Goal: Find specific fact: Find specific fact

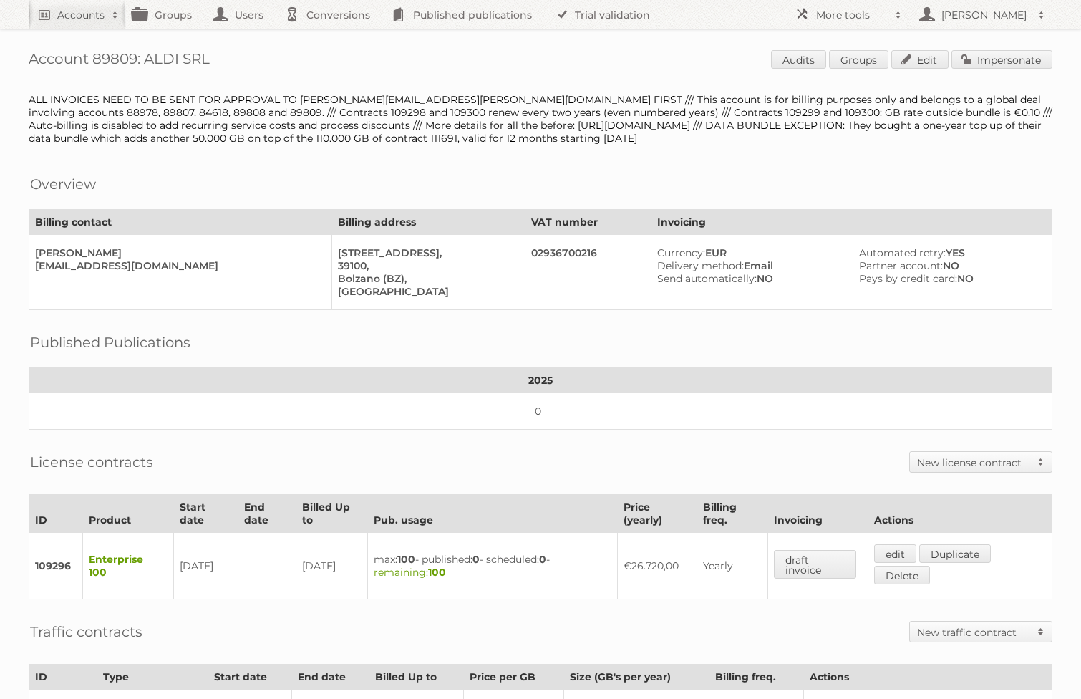
scroll to position [347, 0]
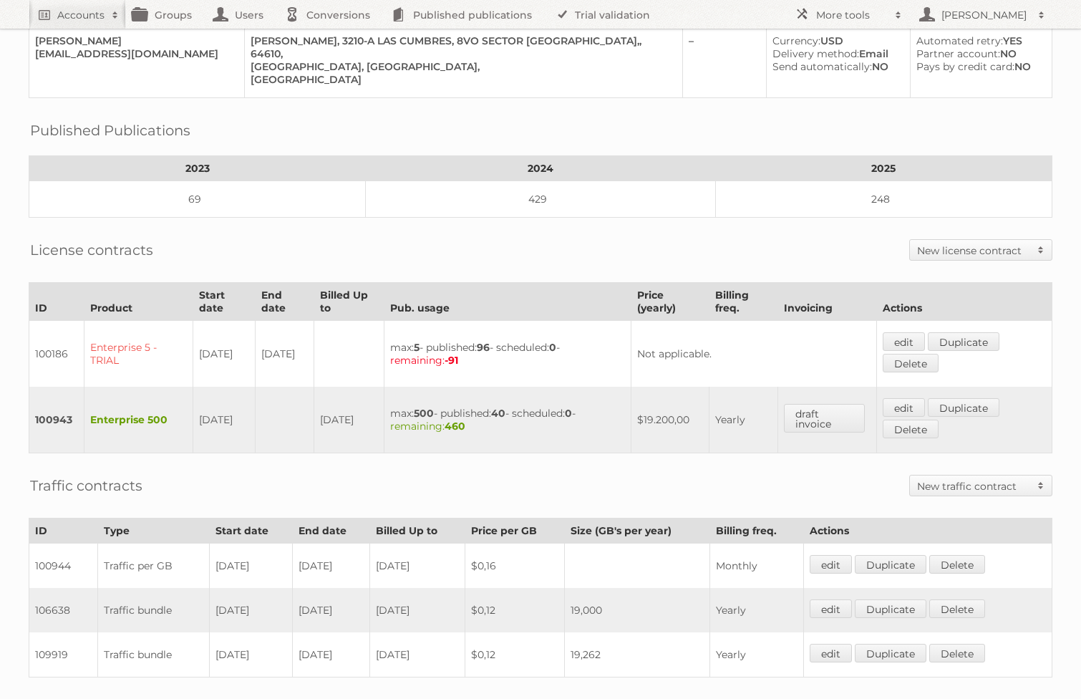
scroll to position [335, 0]
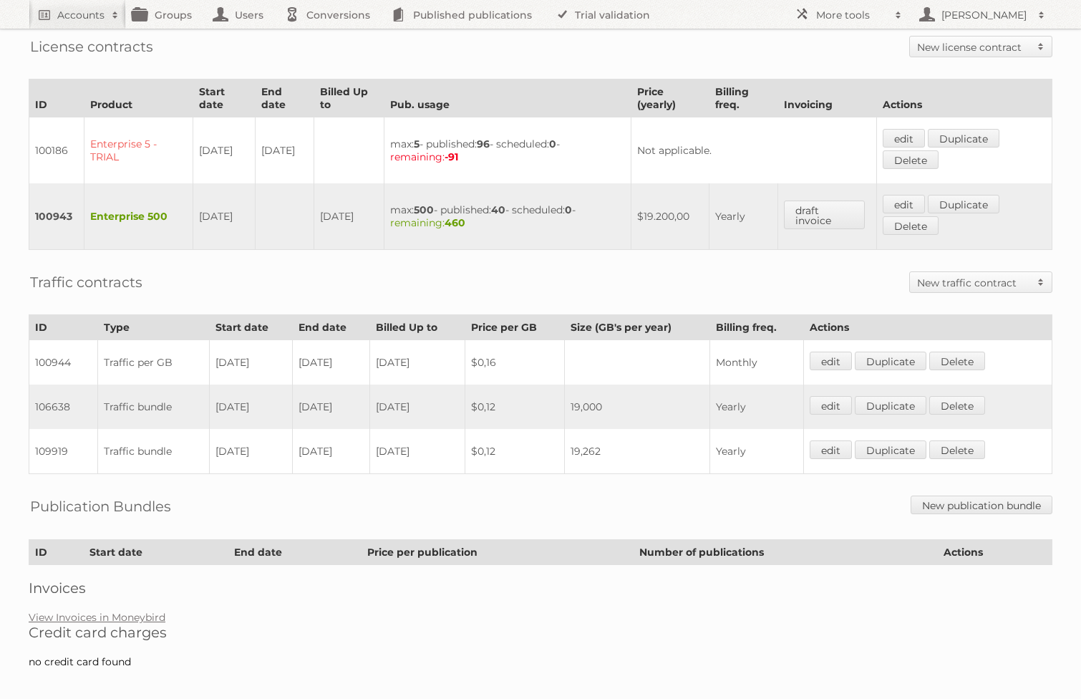
drag, startPoint x: 374, startPoint y: 444, endPoint x: 212, endPoint y: 440, distance: 161.8
click at [212, 440] on tr "109919 Traffic bundle 01-03-2025 13-07-2025 2025-07-13 $0,12 19,262 Yearly edit…" at bounding box center [540, 451] width 1023 height 45
click at [542, 429] on td "$0,12" at bounding box center [515, 451] width 100 height 45
click at [768, 248] on div "Account 85713: Tiendas Soriana, S.A. de C.V. TSO991022PB6 Audits Groups Edit Im…" at bounding box center [540, 173] width 1081 height 1017
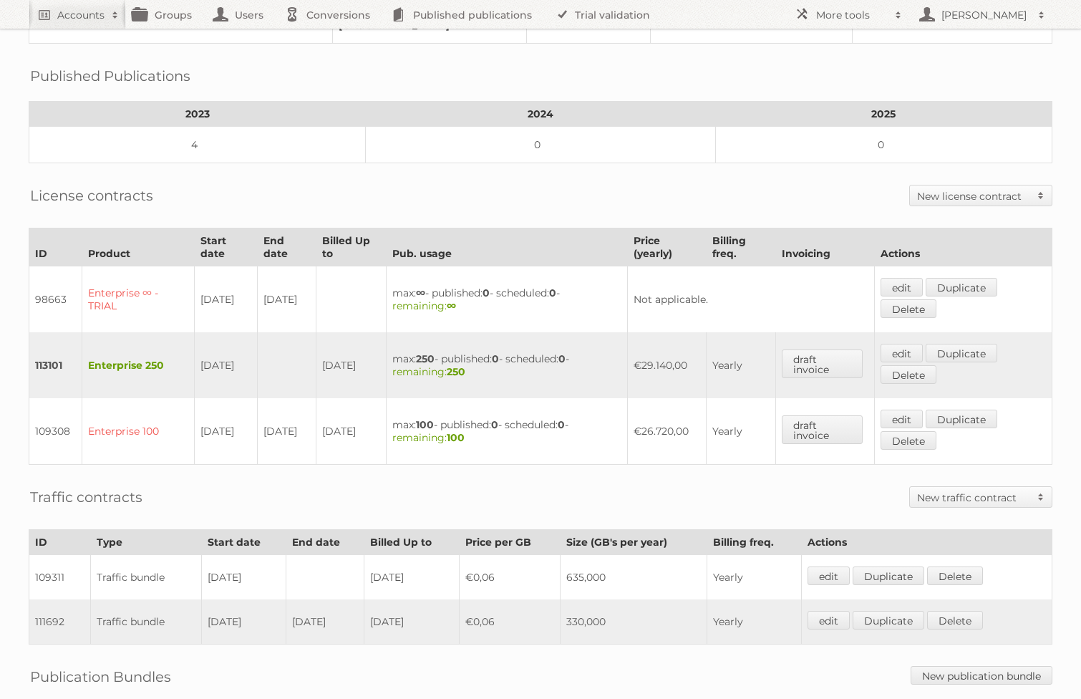
scroll to position [309, 0]
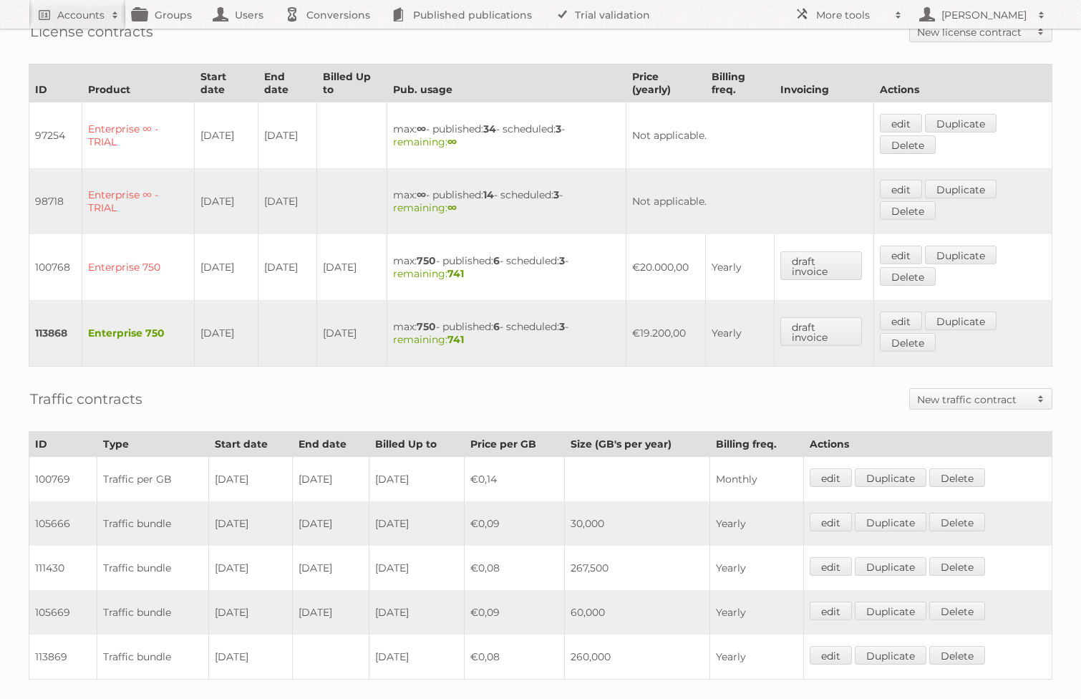
scroll to position [503, 0]
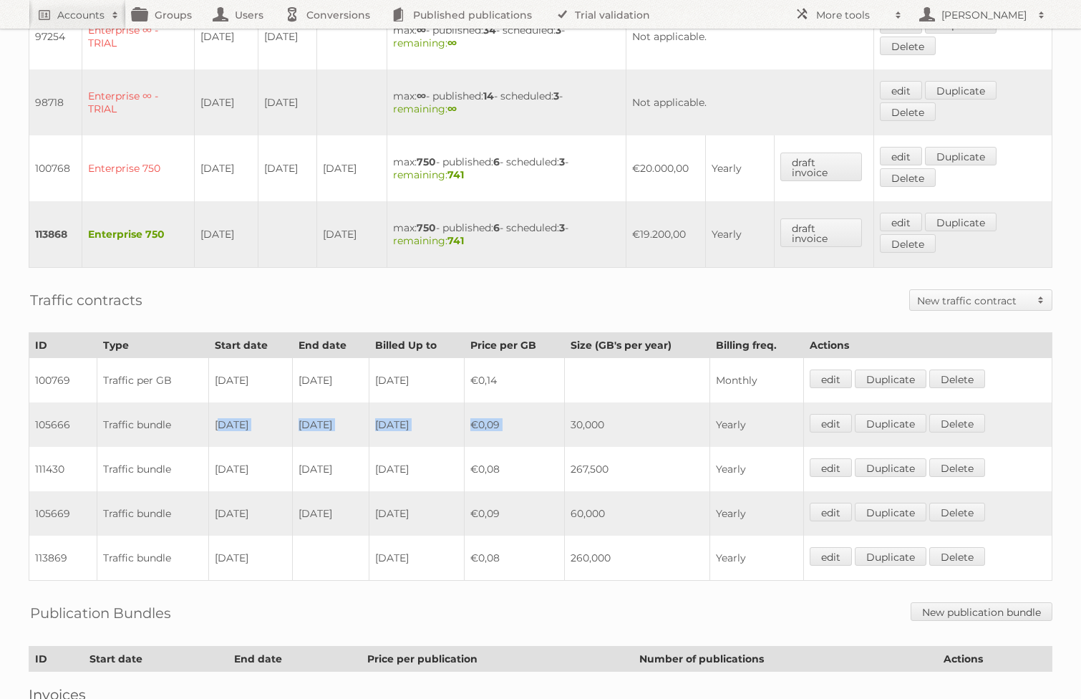
drag, startPoint x: 214, startPoint y: 409, endPoint x: 588, endPoint y: 411, distance: 373.7
click at [588, 411] on tr "105666 Traffic bundle [DATE] [DATE] [DATE] €0,09 30,000 Yearly edit Duplicate […" at bounding box center [540, 424] width 1023 height 44
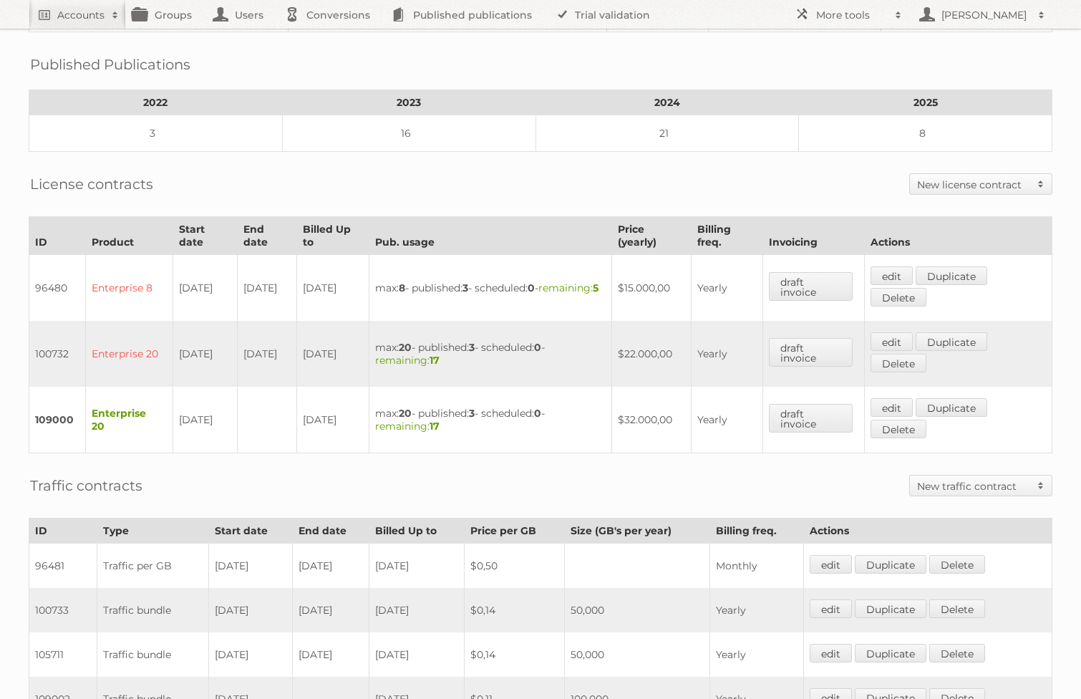
scroll to position [484, 0]
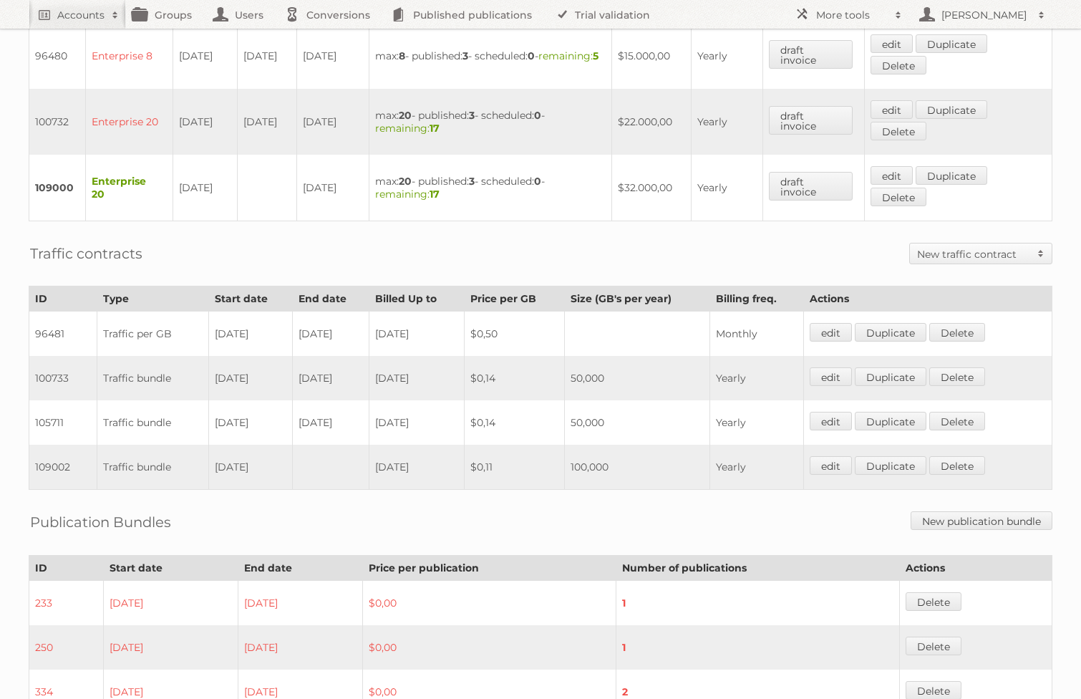
drag, startPoint x: 214, startPoint y: 367, endPoint x: 372, endPoint y: 361, distance: 157.6
click at [372, 361] on tr "100733 Traffic bundle [DATE] [DATE] [DATE] $0,14 50,000 Yearly edit Duplicate […" at bounding box center [540, 378] width 1023 height 44
click at [363, 373] on td "[DATE]" at bounding box center [330, 378] width 77 height 44
drag, startPoint x: 633, startPoint y: 375, endPoint x: 234, endPoint y: 362, distance: 399.0
click at [234, 362] on tr "100733 Traffic bundle 30-06-2023 31-01-2024 2024-06-29 $0,14 50,000 Yearly edit…" at bounding box center [540, 378] width 1023 height 44
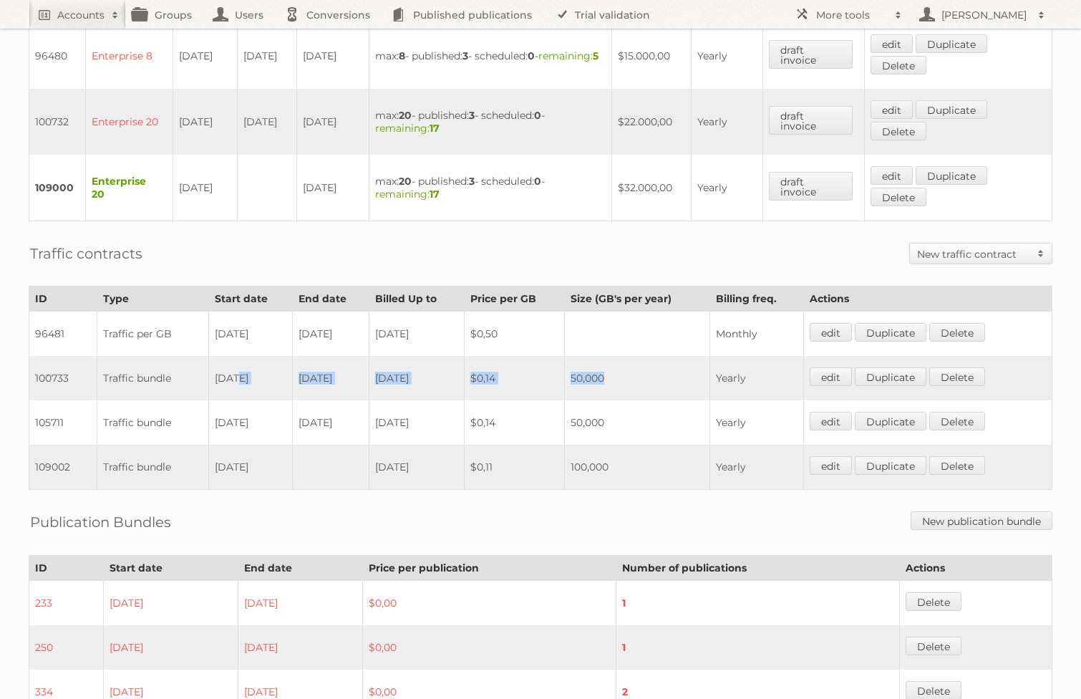
click at [342, 357] on td "31-01-2024" at bounding box center [330, 378] width 77 height 44
drag, startPoint x: 367, startPoint y: 362, endPoint x: 183, endPoint y: 349, distance: 184.5
click at [183, 356] on tr "100733 Traffic bundle 30-06-2023 31-01-2024 2024-06-29 $0,14 50,000 Yearly edit…" at bounding box center [540, 378] width 1023 height 44
click at [263, 379] on td "30-06-2023" at bounding box center [250, 378] width 84 height 44
drag, startPoint x: 217, startPoint y: 370, endPoint x: 368, endPoint y: 380, distance: 151.4
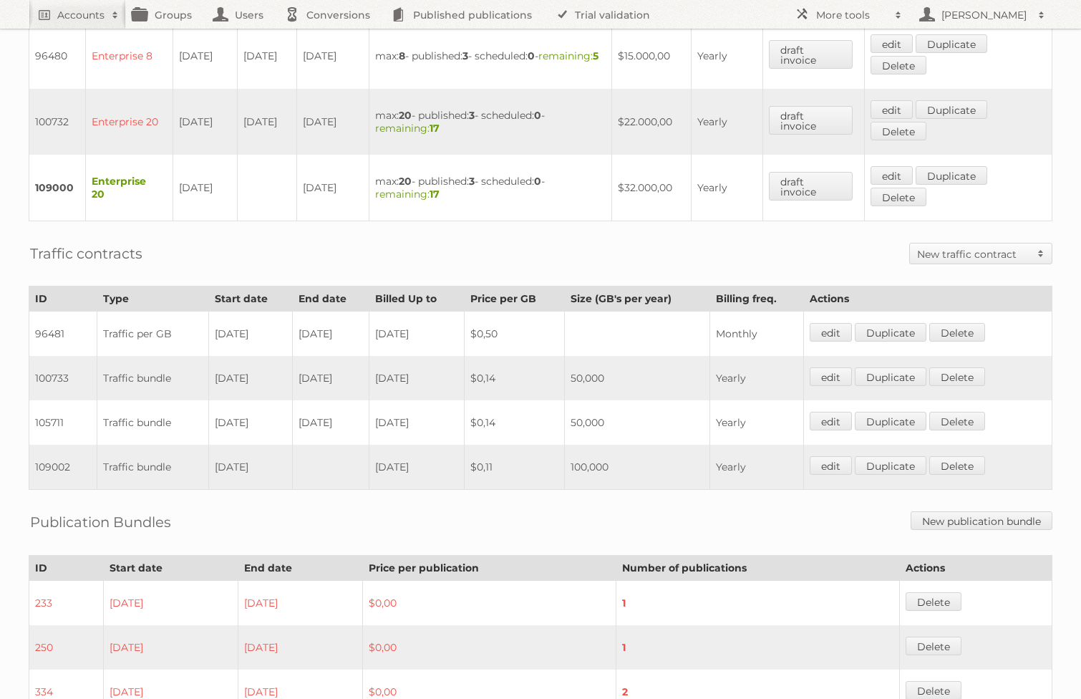
click at [368, 380] on tr "100733 Traffic bundle 30-06-2023 31-01-2024 2024-06-29 $0,14 50,000 Yearly edit…" at bounding box center [540, 378] width 1023 height 44
click at [680, 331] on td at bounding box center [636, 333] width 145 height 45
drag, startPoint x: 634, startPoint y: 456, endPoint x: 125, endPoint y: 457, distance: 509.0
click at [125, 457] on tr "109002 Traffic bundle 30-06-2024 2026-06-29 $0,11 100,000 Yearly edit Duplicate…" at bounding box center [540, 467] width 1023 height 45
drag, startPoint x: 372, startPoint y: 414, endPoint x: 216, endPoint y: 414, distance: 155.3
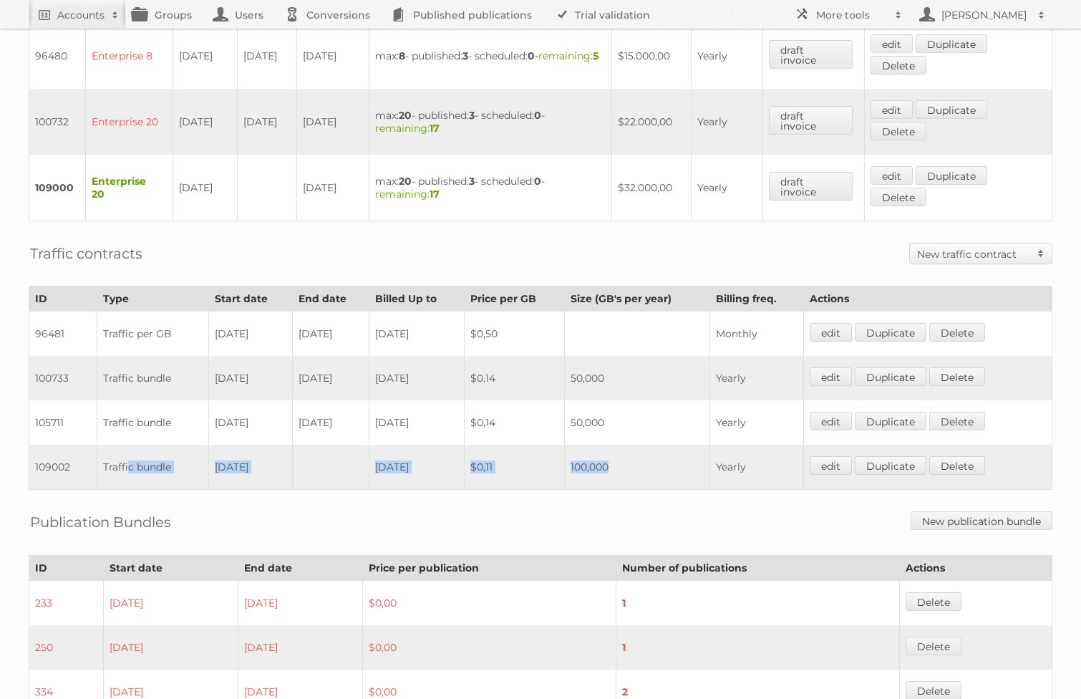
click at [216, 414] on tr "105711 Traffic bundle 01-02-2024 29-06-2024 2024-06-29 $0,14 50,000 Yearly edit…" at bounding box center [540, 422] width 1023 height 44
click at [53, 409] on td "105711" at bounding box center [63, 422] width 68 height 44
copy td "105711"
click at [76, 410] on td "105711" at bounding box center [63, 422] width 68 height 44
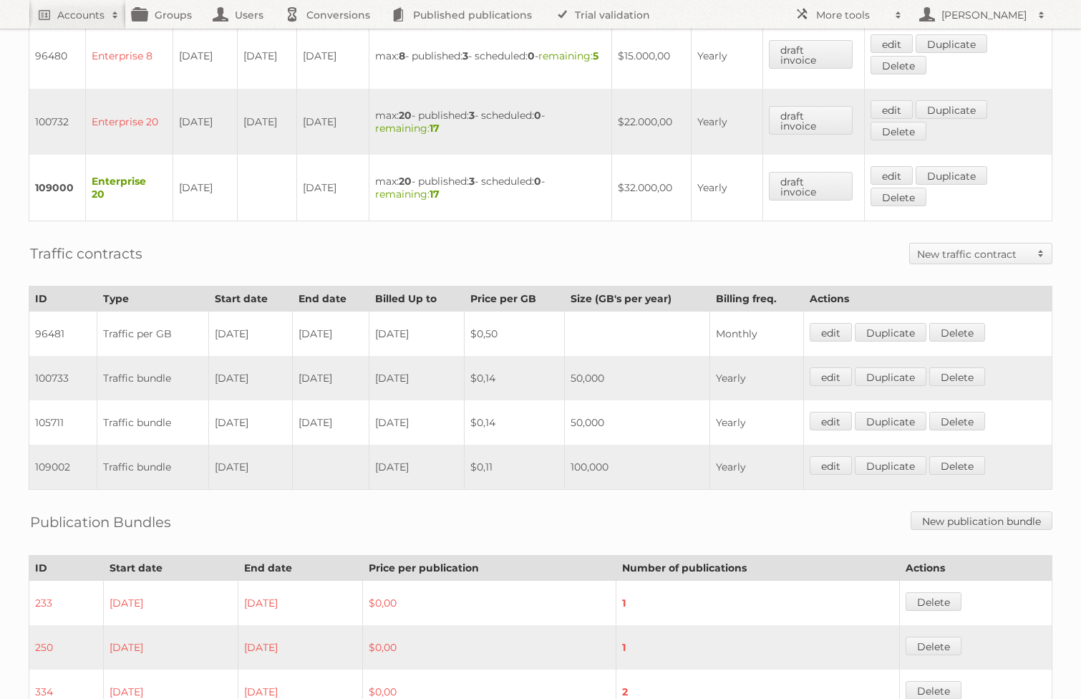
click at [44, 410] on td "105711" at bounding box center [63, 422] width 68 height 44
copy td "105711"
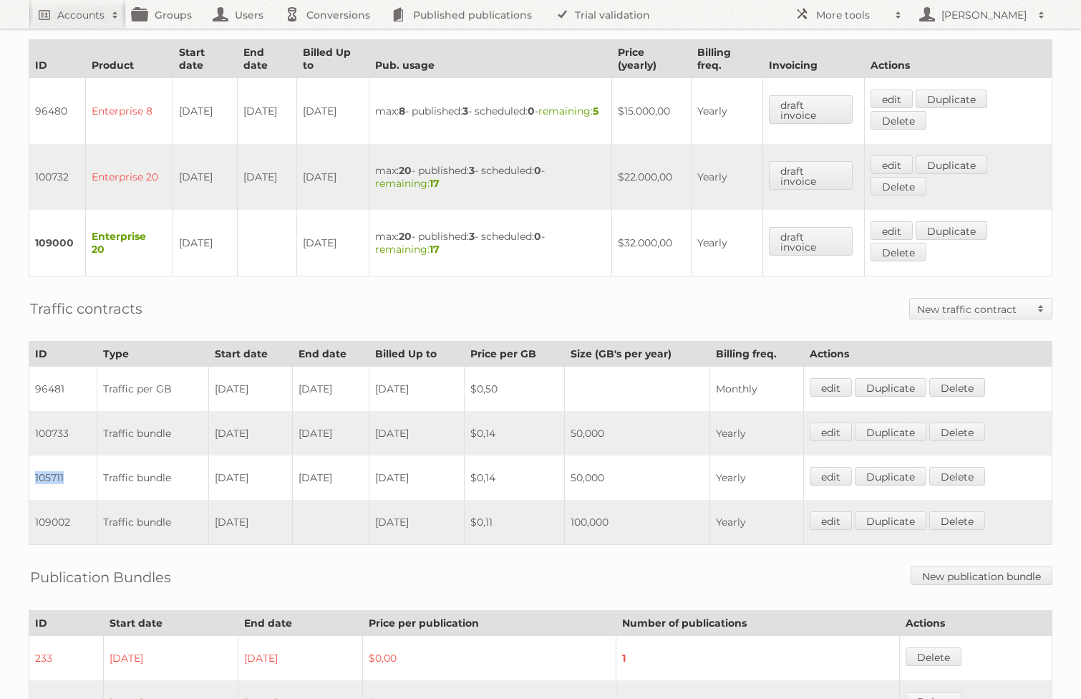
scroll to position [417, 0]
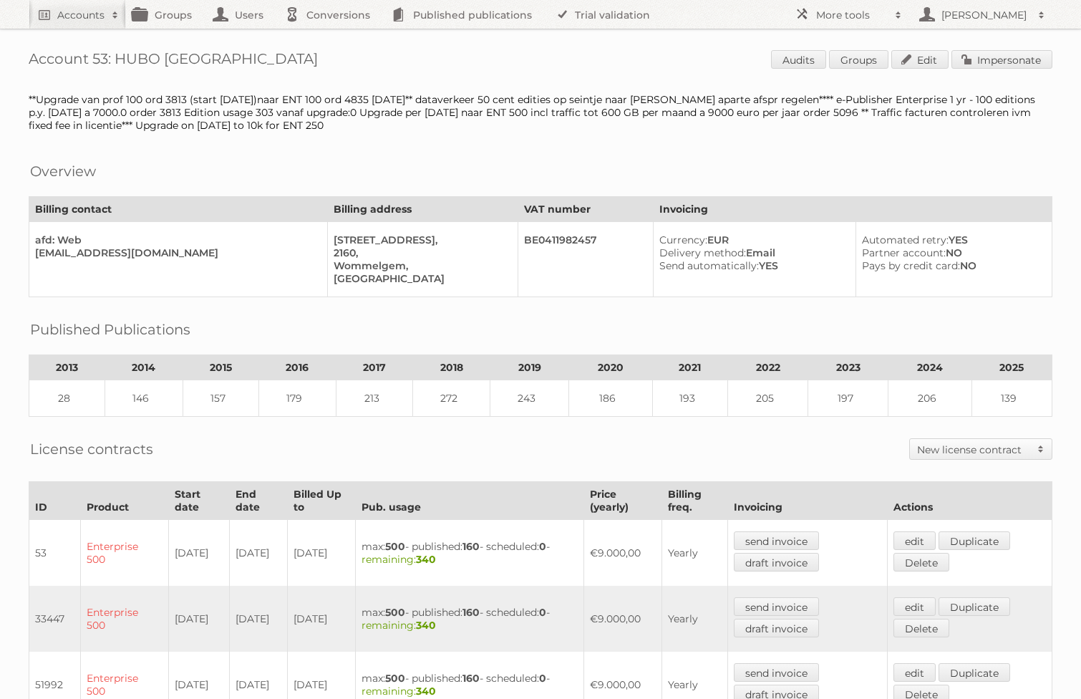
scroll to position [704, 0]
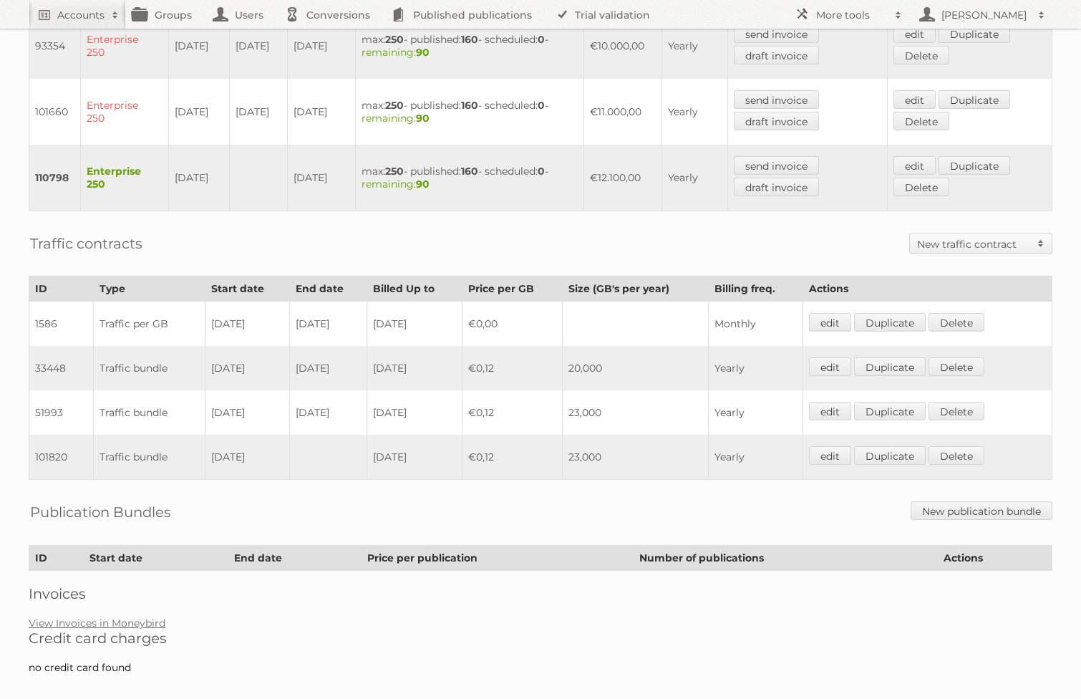
drag, startPoint x: 228, startPoint y: 354, endPoint x: 390, endPoint y: 359, distance: 161.9
click at [390, 359] on tr "33448 Traffic bundle [DATE] [DATE] [DATE] €0,12 20,000 Yearly edit Duplicate [G…" at bounding box center [540, 368] width 1023 height 44
drag, startPoint x: 220, startPoint y: 394, endPoint x: 520, endPoint y: 400, distance: 300.7
click at [520, 400] on tr "51993 Traffic bundle [DATE] [DATE] [DATE] €0,12 23,000 Yearly edit Duplicate [G…" at bounding box center [540, 412] width 1023 height 44
drag, startPoint x: 211, startPoint y: 356, endPoint x: 414, endPoint y: 341, distance: 203.8
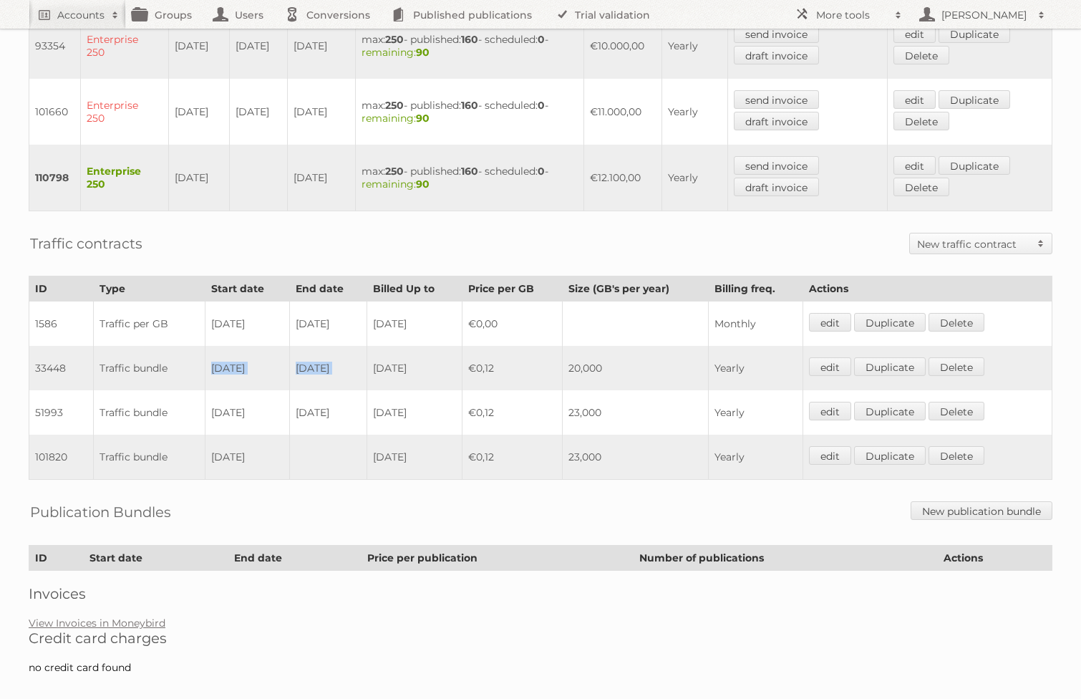
click at [414, 346] on tr "33448 Traffic bundle [DATE] [DATE] [DATE] €0,12 20,000 Yearly edit Duplicate [G…" at bounding box center [540, 368] width 1023 height 44
click at [259, 346] on td "[DATE]" at bounding box center [247, 368] width 84 height 44
drag, startPoint x: 351, startPoint y: 353, endPoint x: 210, endPoint y: 354, distance: 141.7
click at [210, 354] on tr "33448 Traffic bundle [DATE] [DATE] [DATE] €0,12 20,000 Yearly edit Duplicate [G…" at bounding box center [540, 368] width 1023 height 44
drag, startPoint x: 351, startPoint y: 401, endPoint x: 196, endPoint y: 405, distance: 154.7
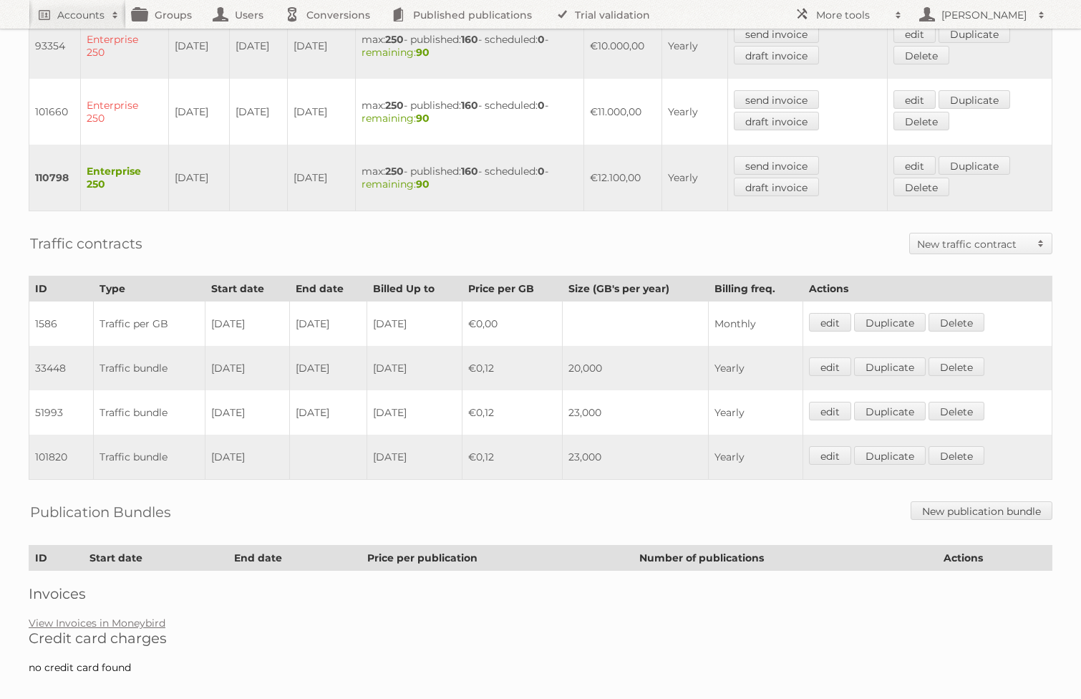
click at [196, 405] on tr "51993 Traffic bundle [DATE] [DATE] [DATE] €0,12 23,000 Yearly edit Duplicate [G…" at bounding box center [540, 412] width 1023 height 44
drag, startPoint x: 341, startPoint y: 310, endPoint x: 63, endPoint y: 316, distance: 278.5
click at [63, 316] on tr "1586 Traffic per GB [DATE] [DATE] [DATE] €0,00 Monthly edit Duplicate [GEOGRAPH…" at bounding box center [540, 323] width 1023 height 45
click at [351, 308] on td "[DATE]" at bounding box center [327, 323] width 77 height 45
drag, startPoint x: 349, startPoint y: 309, endPoint x: 292, endPoint y: 308, distance: 57.3
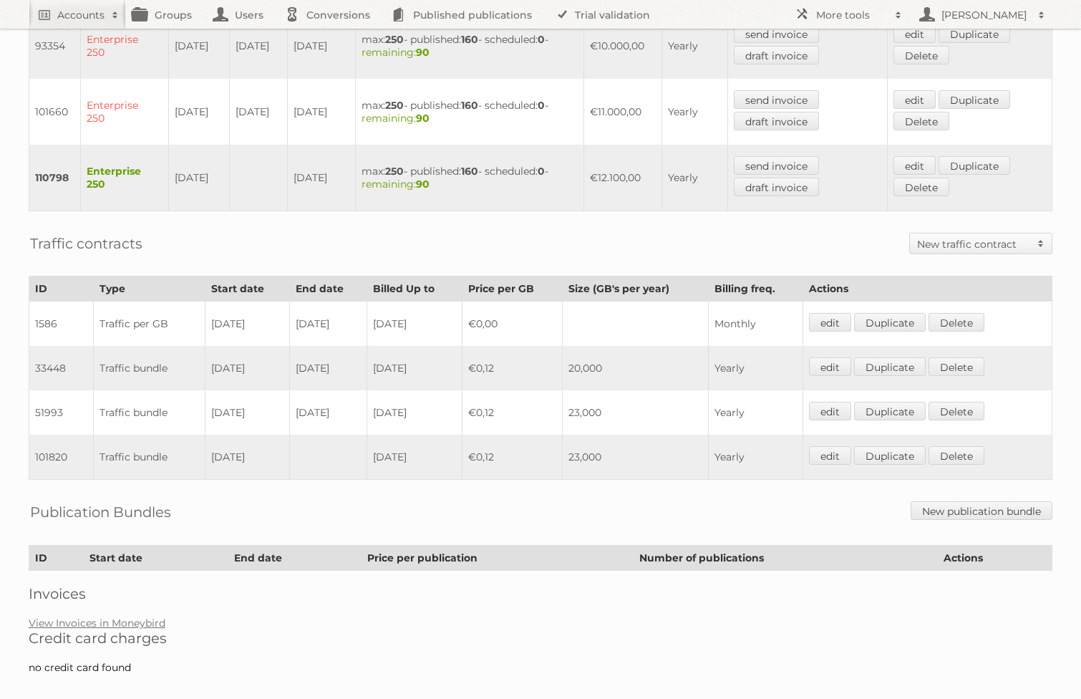
click at [292, 308] on td "[DATE]" at bounding box center [327, 323] width 77 height 45
drag, startPoint x: 357, startPoint y: 394, endPoint x: 193, endPoint y: 391, distance: 163.2
click at [193, 391] on tr "51993 Traffic bundle [DATE] [DATE] [DATE] €0,12 23,000 Yearly edit Duplicate [G…" at bounding box center [540, 412] width 1023 height 44
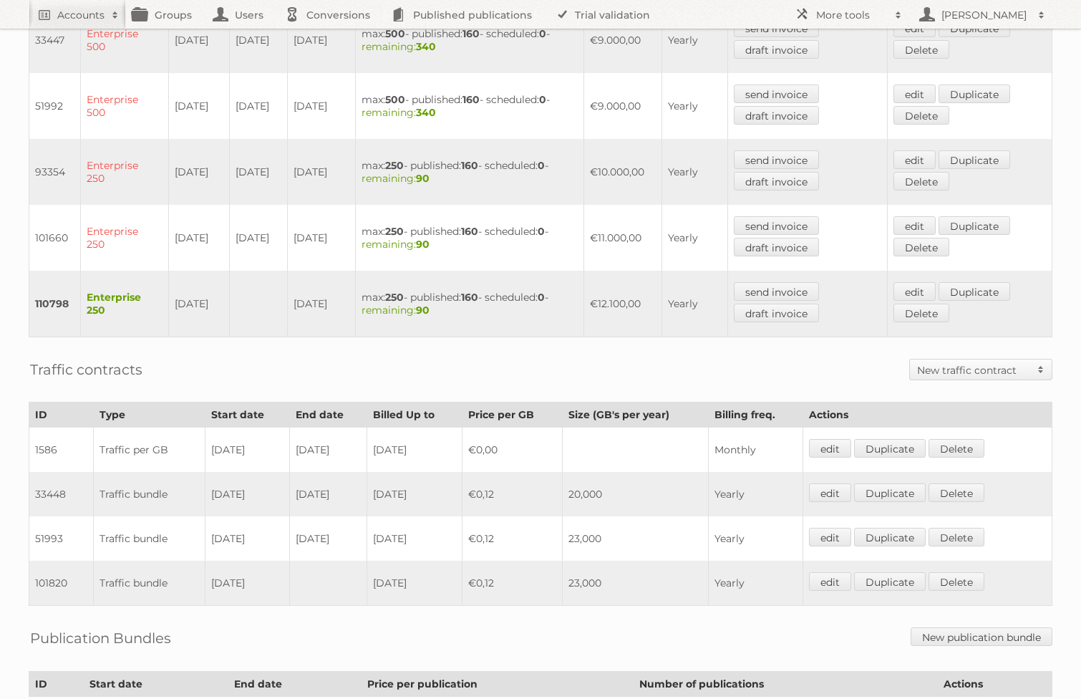
scroll to position [578, 0]
click at [45, 573] on td "101820" at bounding box center [61, 583] width 64 height 45
copy td "101820"
click at [54, 524] on td "51993" at bounding box center [61, 539] width 64 height 44
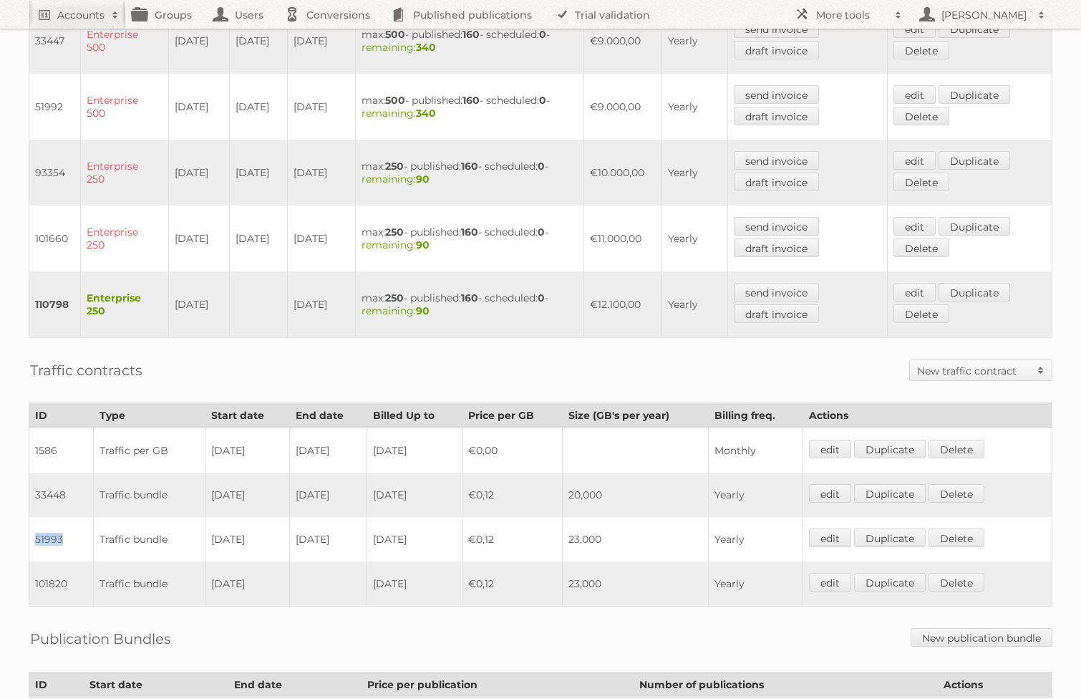
click at [54, 524] on td "51993" at bounding box center [61, 539] width 64 height 44
copy td "51993"
